Goal: Information Seeking & Learning: Learn about a topic

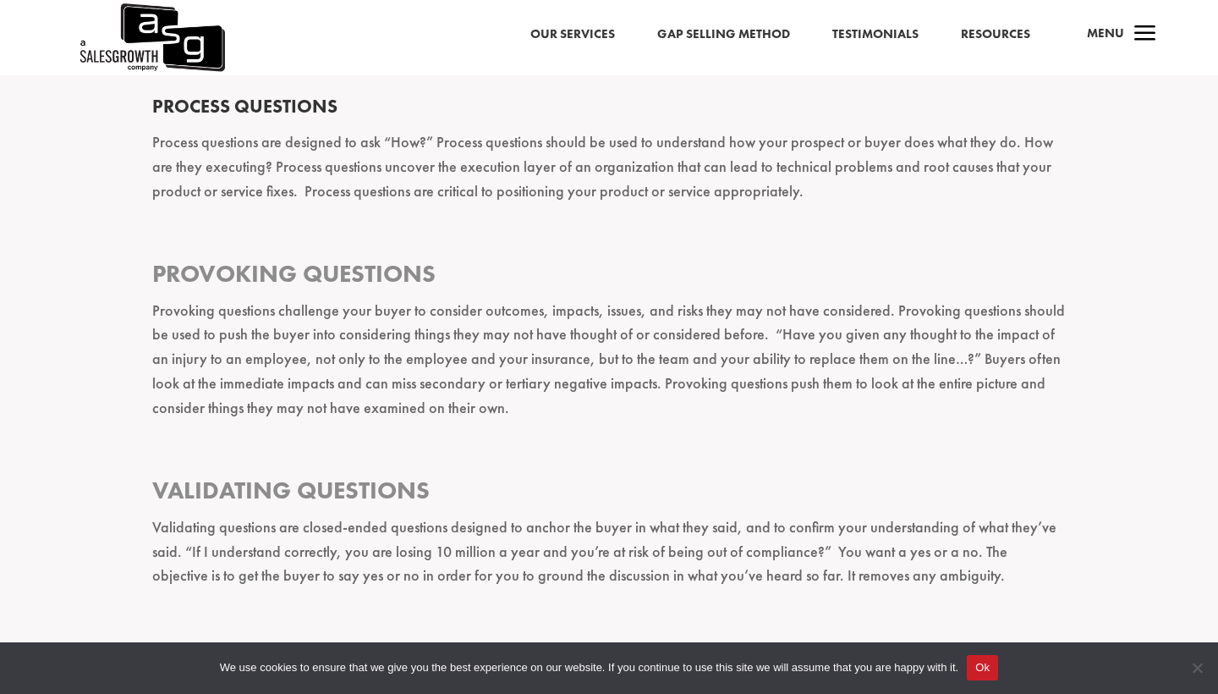
scroll to position [1984, 0]
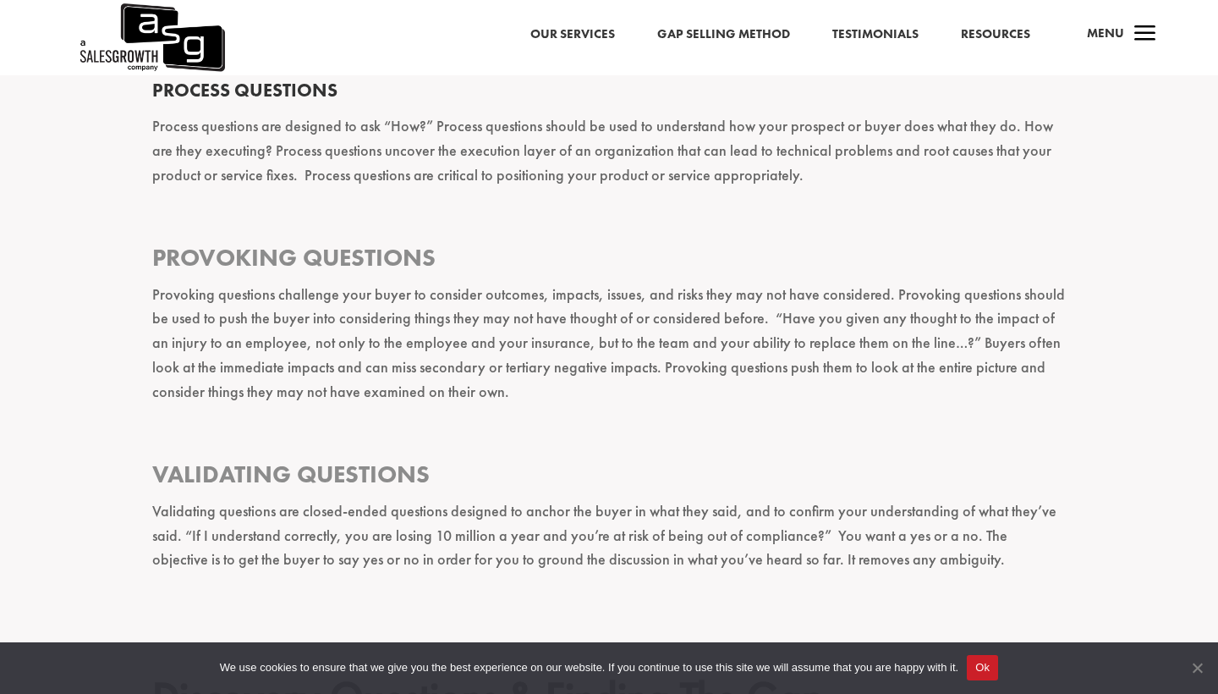
click at [720, 508] on span "Cookie Notice" at bounding box center [1197, 667] width 17 height 17
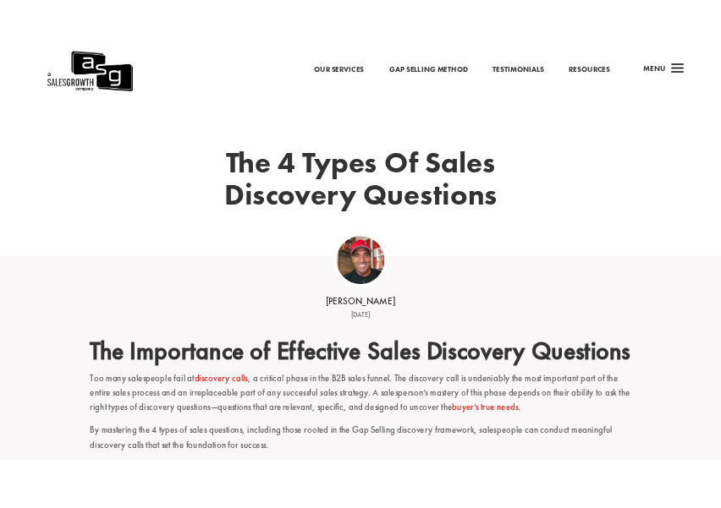
scroll to position [75, 0]
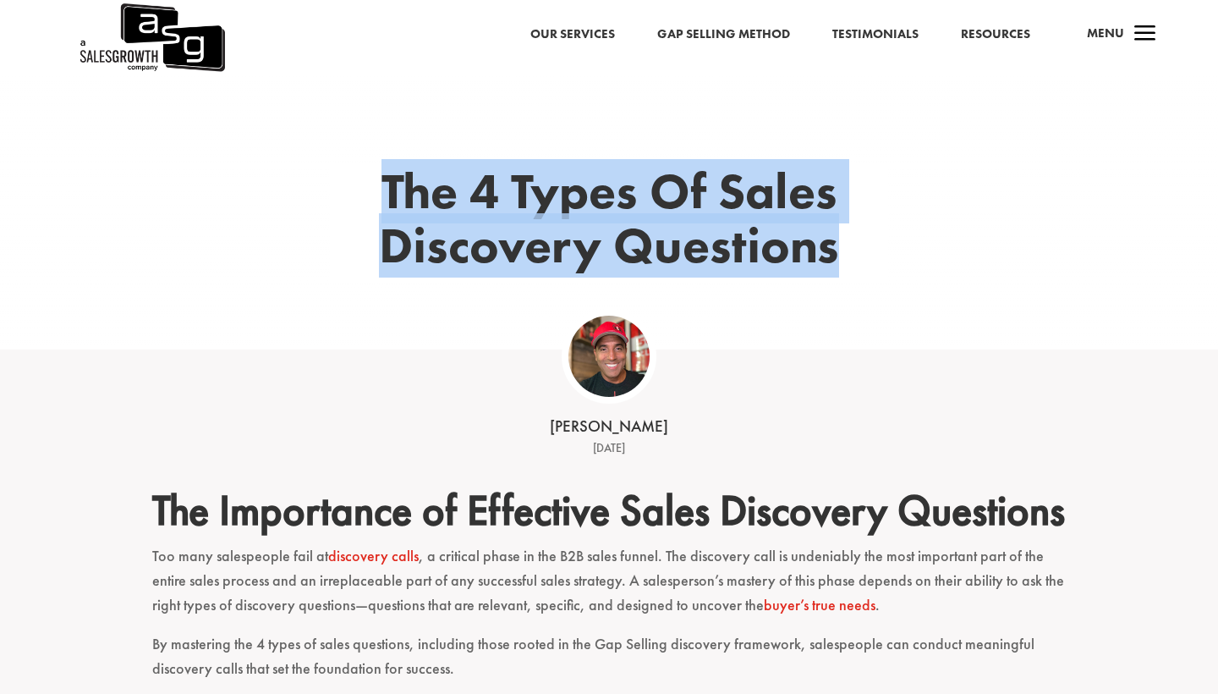
drag, startPoint x: 384, startPoint y: 182, endPoint x: 896, endPoint y: 248, distance: 516.0
click at [720, 248] on div "The 4 Types Of Sales Discovery Questions" at bounding box center [609, 246] width 914 height 206
copy h1 "The 4 Types Of Sales Discovery Questions"
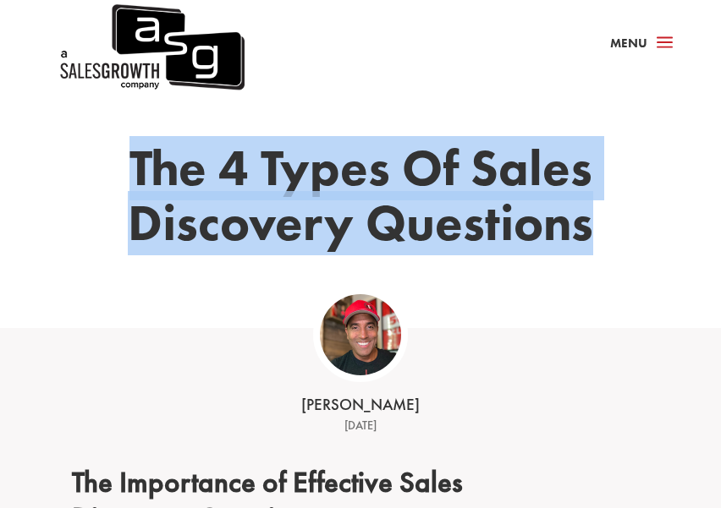
click at [444, 102] on div "The 4 Types Of Sales Discovery Questions" at bounding box center [360, 195] width 577 height 266
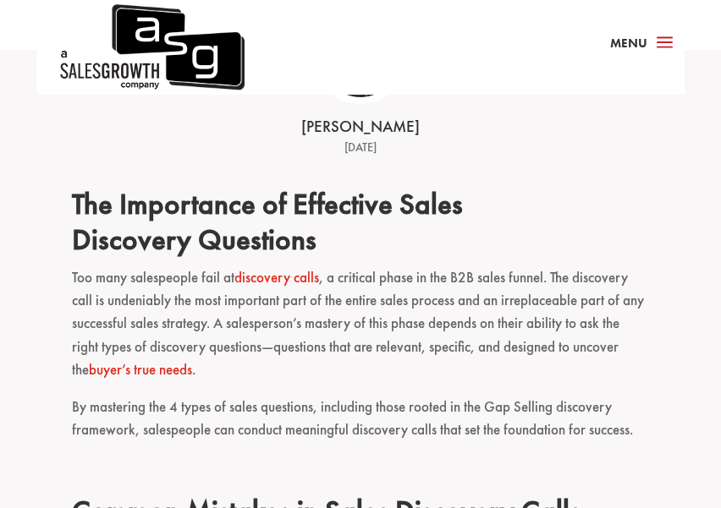
scroll to position [345, 0]
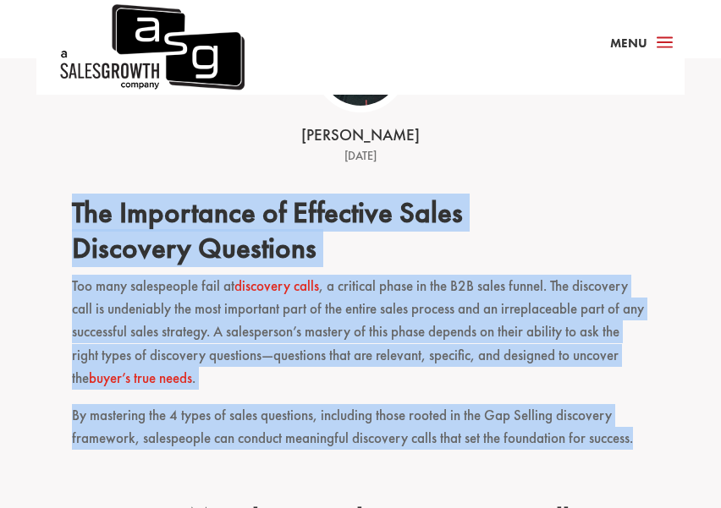
drag, startPoint x: 72, startPoint y: 211, endPoint x: 645, endPoint y: 439, distance: 616.3
copy div "The Importance of Effective Sales Discovery Questions Too many salespeople fail…"
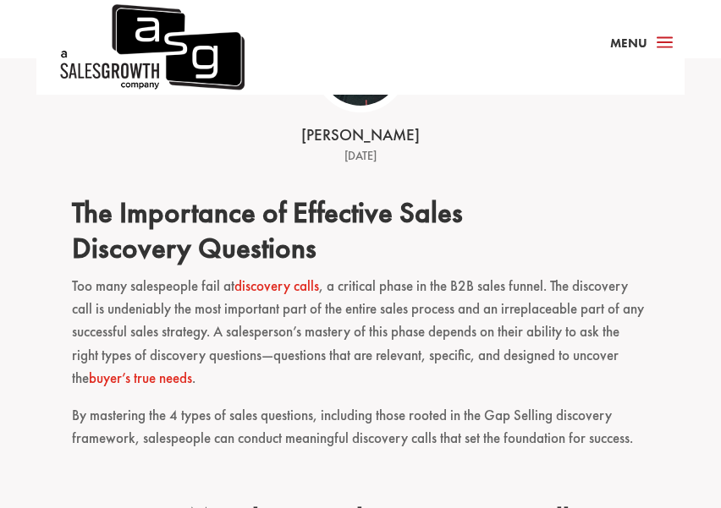
click at [470, 120] on div "[PERSON_NAME] [DATE]" at bounding box center [360, 112] width 524 height 108
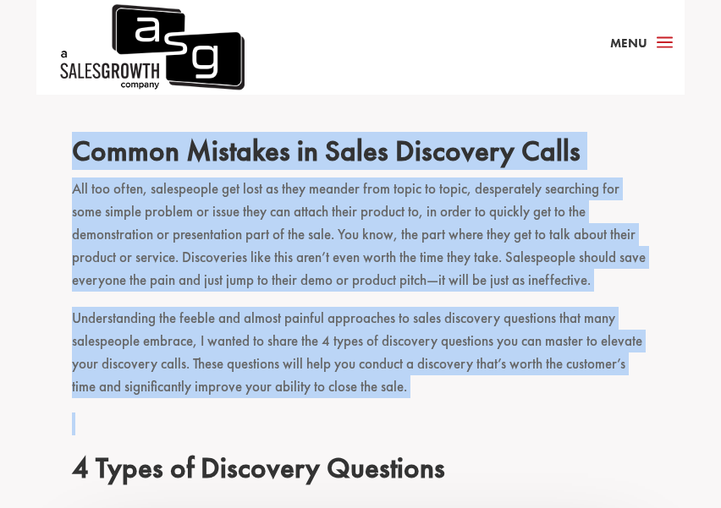
scroll to position [706, 0]
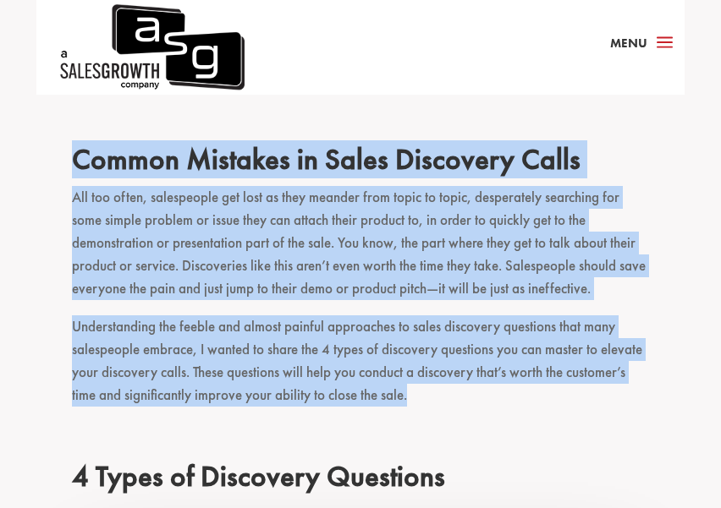
drag, startPoint x: 80, startPoint y: 240, endPoint x: 638, endPoint y: 407, distance: 581.9
copy div "Common Mistakes in Sales Discovery Calls All too often, salespeople get lost as…"
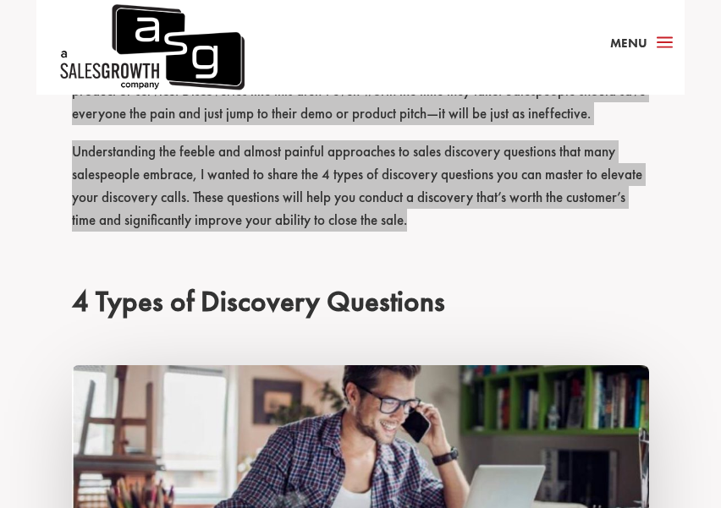
scroll to position [881, 0]
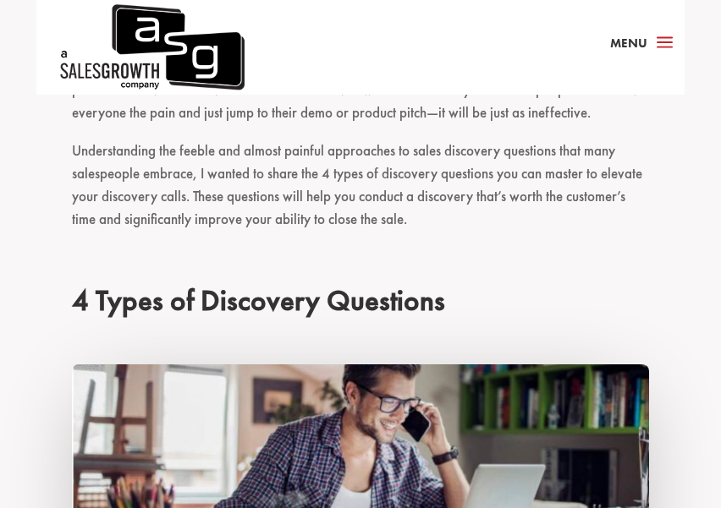
click at [212, 283] on h2 "4 Types of Discovery Questions" at bounding box center [360, 305] width 577 height 44
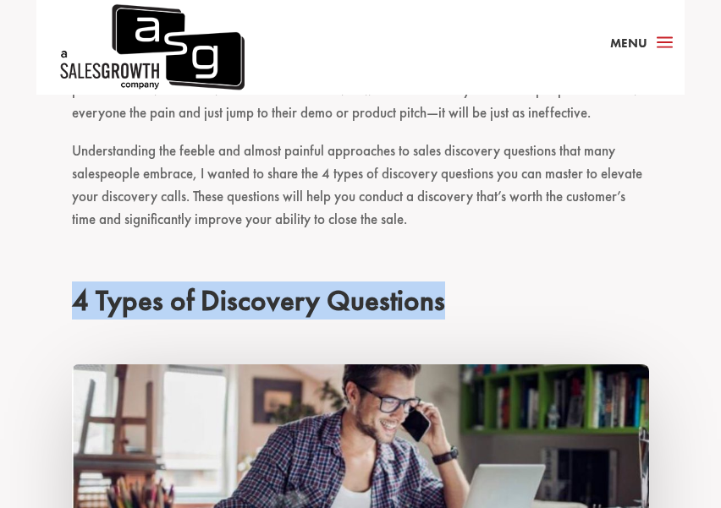
drag, startPoint x: 73, startPoint y: 296, endPoint x: 464, endPoint y: 312, distance: 392.0
click at [464, 312] on h2 "4 Types of Discovery Questions" at bounding box center [360, 305] width 577 height 44
copy h2 "4 Types of Discovery Questions"
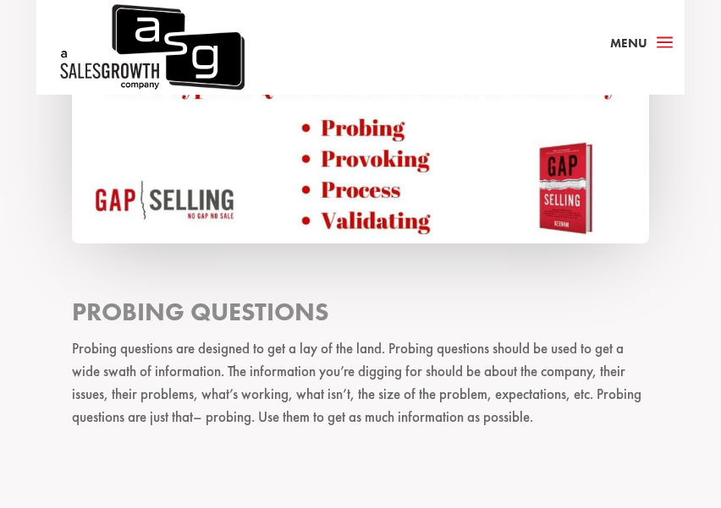
scroll to position [1396, 0]
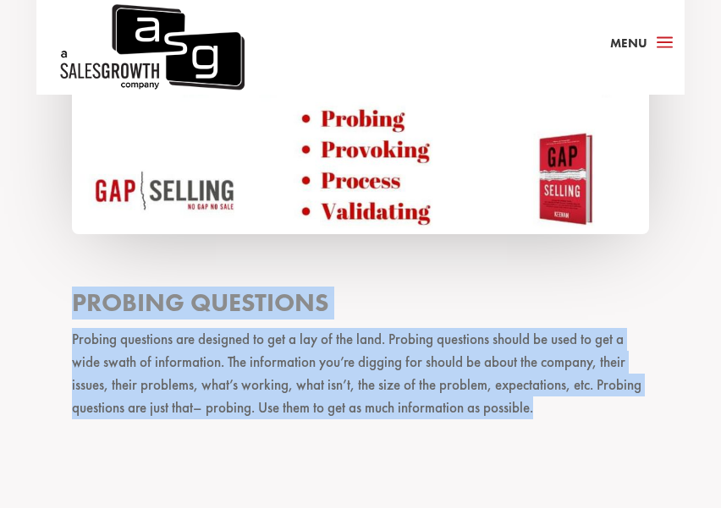
drag, startPoint x: 71, startPoint y: 291, endPoint x: 557, endPoint y: 414, distance: 500.8
click at [557, 414] on div "The Importance of Effective Sales Discovery Questions Too many salespeople fail…" at bounding box center [360, 451] width 721 height 2664
copy div "Probing Questions Probing questions are designed to get a lay of the land. Prob…"
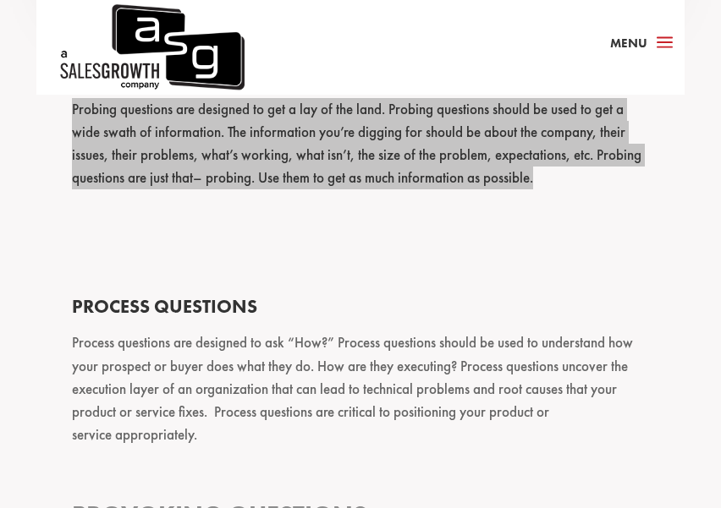
scroll to position [1641, 0]
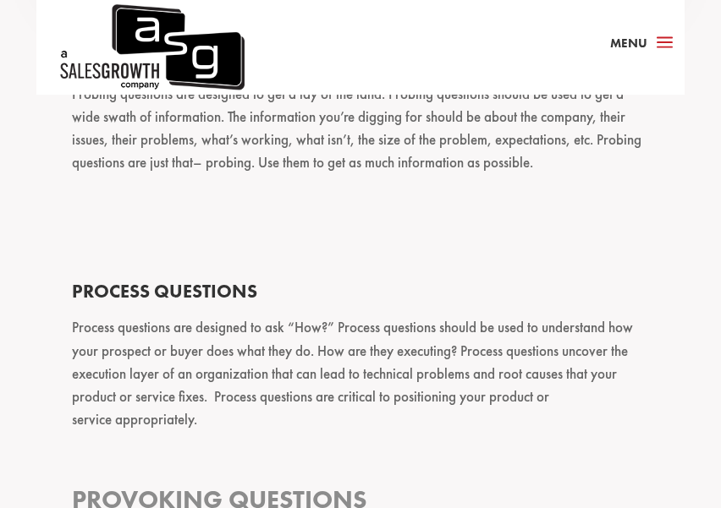
click at [516, 294] on h3 "Process Questions" at bounding box center [360, 294] width 577 height 43
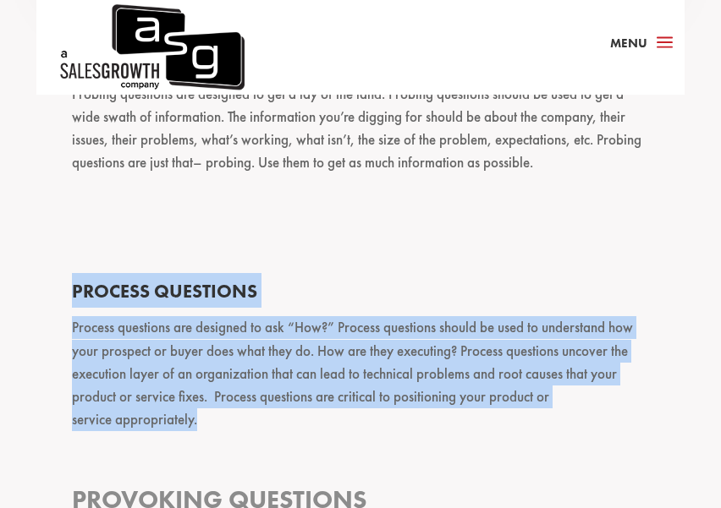
drag, startPoint x: 75, startPoint y: 288, endPoint x: 398, endPoint y: 406, distance: 343.4
click at [398, 406] on div "The Importance of Effective Sales Discovery Questions Too many salespeople fail…" at bounding box center [360, 170] width 577 height 2543
copy div "Process Questions Process questions are designed to ask “How?” Process question…"
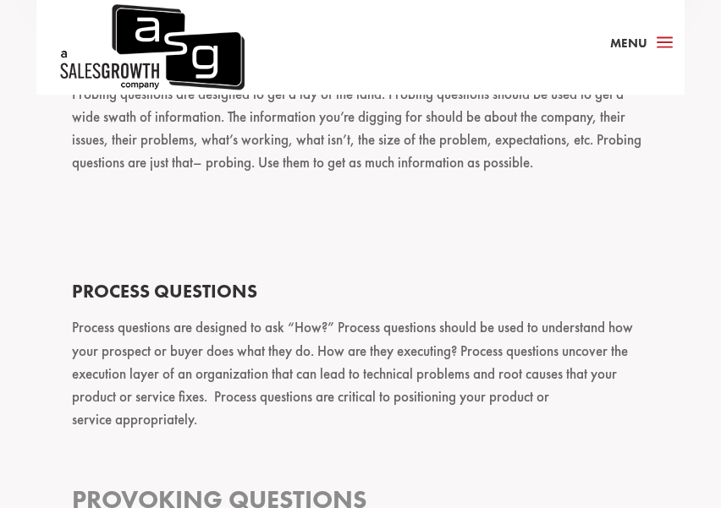
click at [331, 446] on p at bounding box center [360, 464] width 577 height 37
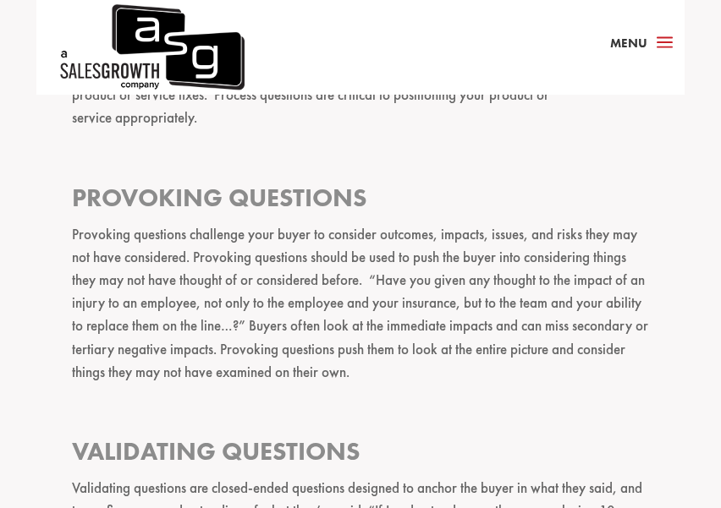
scroll to position [1944, 0]
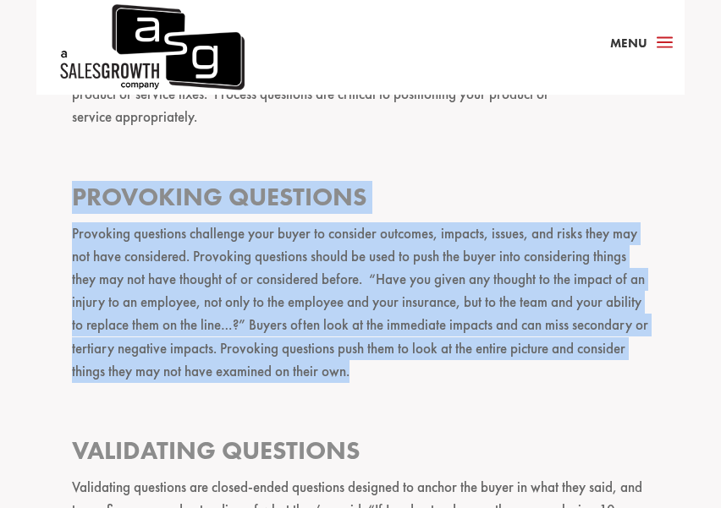
drag, startPoint x: 74, startPoint y: 191, endPoint x: 371, endPoint y: 369, distance: 346.7
copy div "Provoking Questions Provoking questions challenge your buyer to consider outcom…"
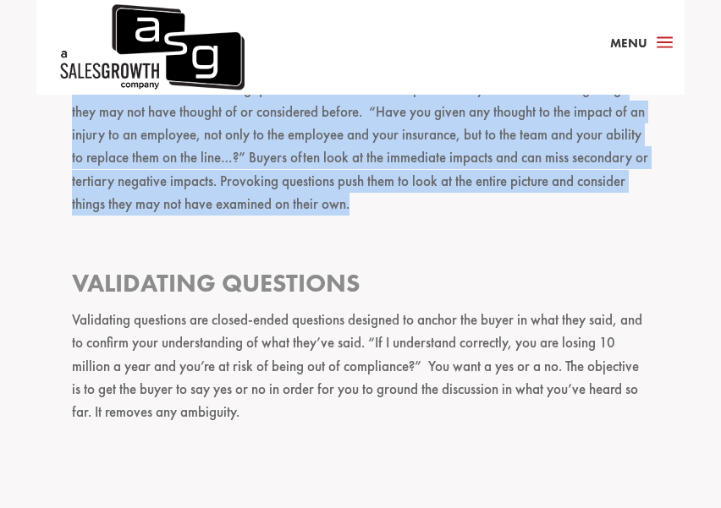
scroll to position [2113, 0]
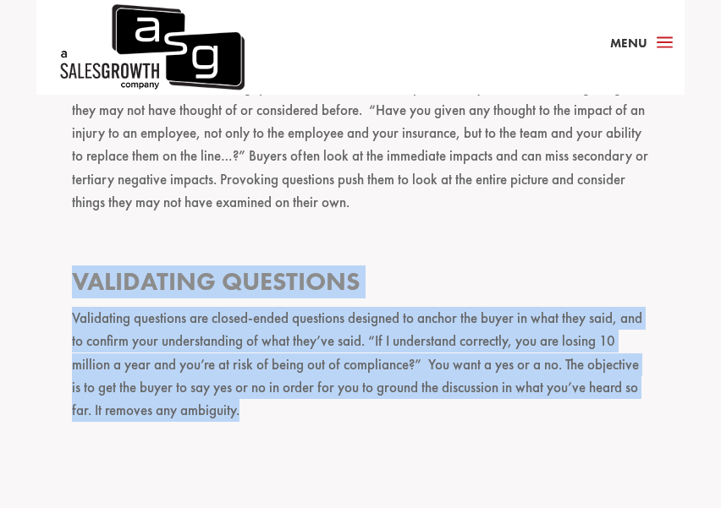
drag, startPoint x: 74, startPoint y: 270, endPoint x: 281, endPoint y: 409, distance: 249.9
copy div "Validating Questions Validating questions are closed-ended questions designed t…"
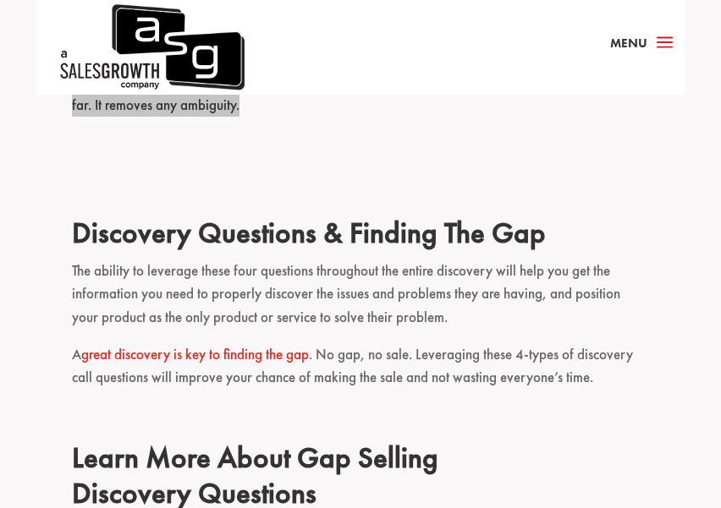
scroll to position [2419, 0]
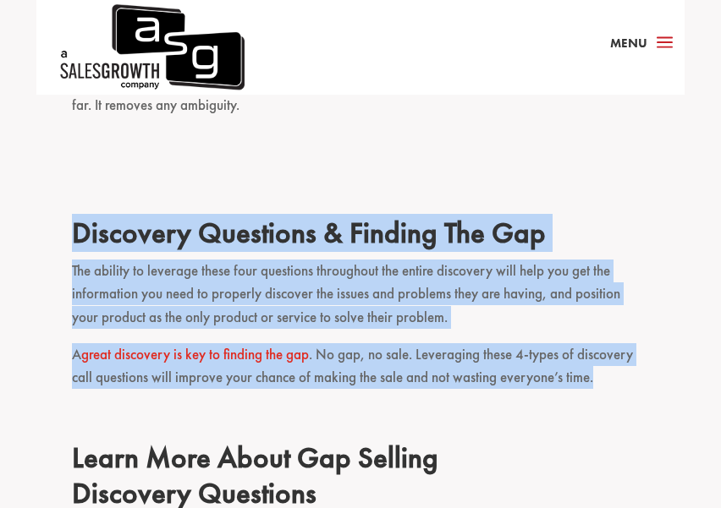
drag, startPoint x: 72, startPoint y: 226, endPoint x: 601, endPoint y: 380, distance: 551.5
copy div "Discovery Questions & Finding The Gap The ability to leverage these four questi…"
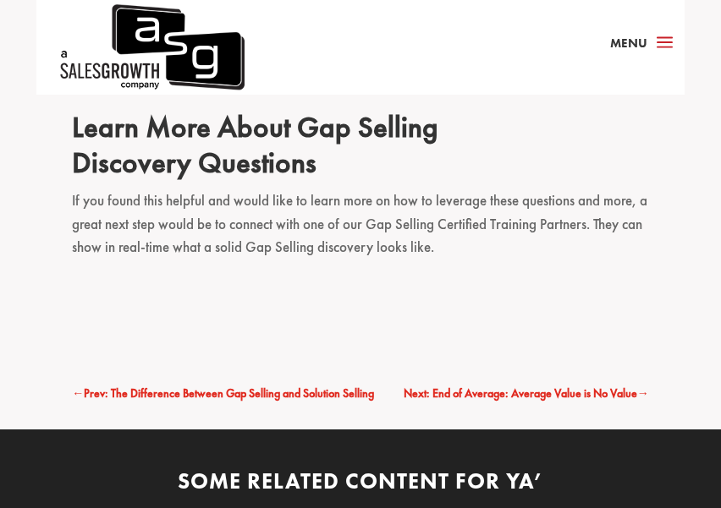
scroll to position [2704, 0]
